Goal: Find specific fact

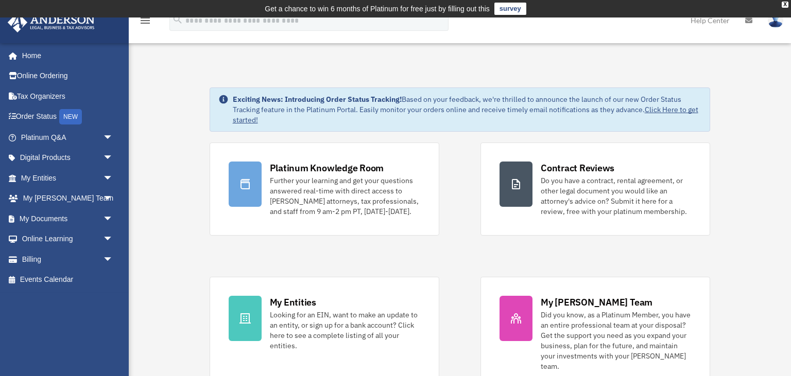
click at [64, 175] on link "My Entities arrow_drop_down" at bounding box center [67, 178] width 121 height 21
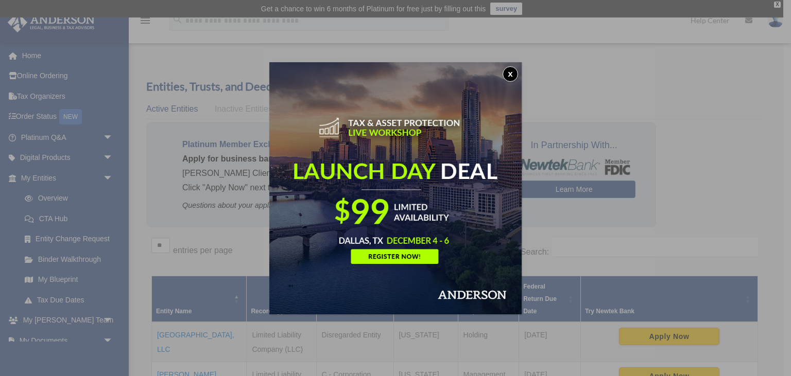
click at [514, 68] on button "x" at bounding box center [509, 73] width 15 height 15
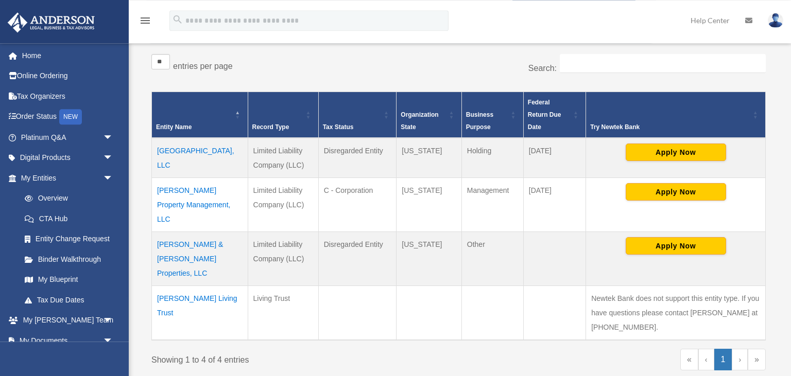
scroll to position [186, 0]
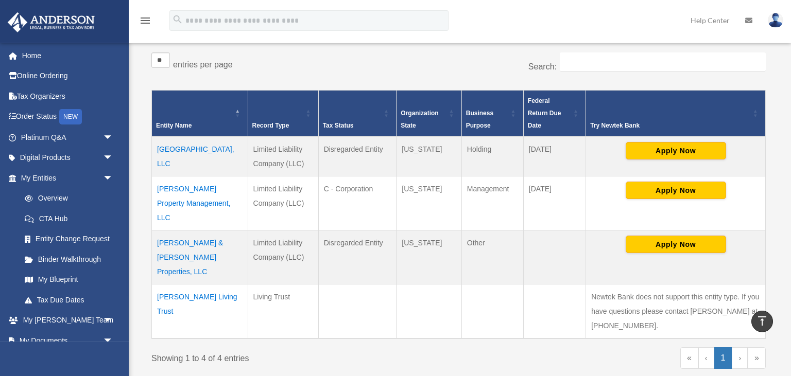
click at [208, 188] on td "[PERSON_NAME] Property Management, LLC" at bounding box center [200, 204] width 96 height 54
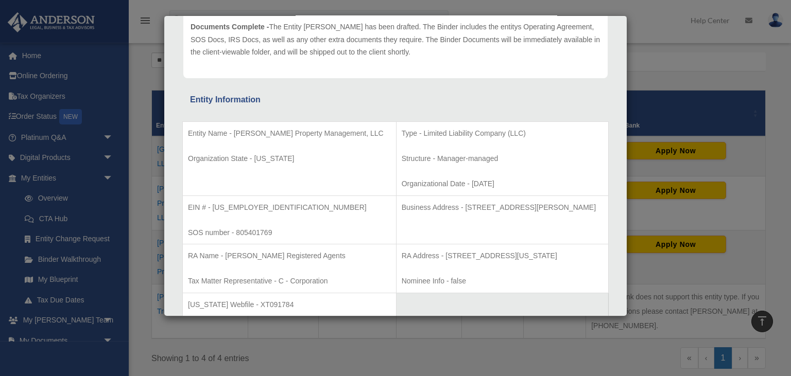
scroll to position [153, 0]
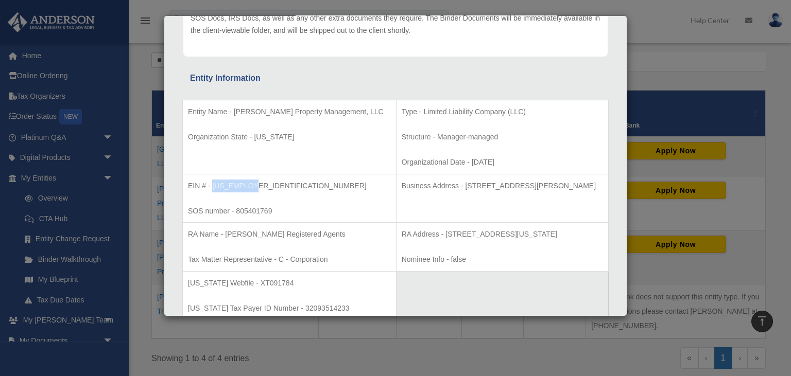
drag, startPoint x: 253, startPoint y: 184, endPoint x: 213, endPoint y: 183, distance: 39.6
click at [213, 183] on p "EIN # - [US_EMPLOYER_IDENTIFICATION_NUMBER]" at bounding box center [289, 186] width 203 height 13
copy p "[US_EMPLOYER_IDENTIFICATION_NUMBER]"
